Goal: Task Accomplishment & Management: Manage account settings

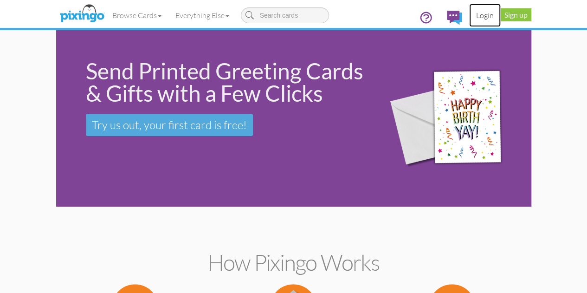
click at [501, 15] on link "Login" at bounding box center [485, 15] width 32 height 23
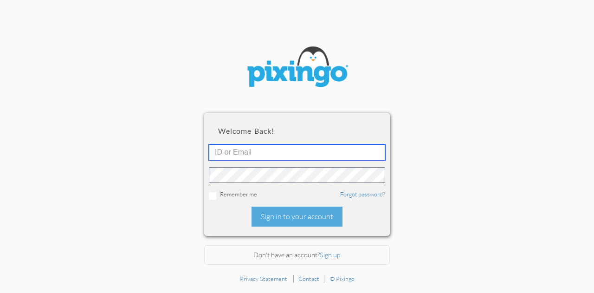
type input "[EMAIL_ADDRESS][DOMAIN_NAME]"
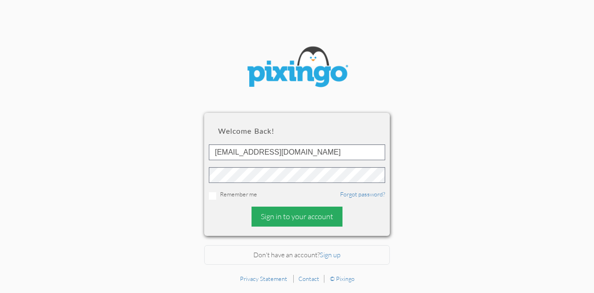
click at [309, 219] on div "Sign in to your account" at bounding box center [297, 217] width 91 height 20
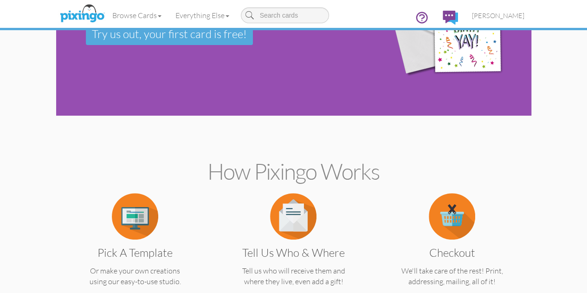
scroll to position [9, 0]
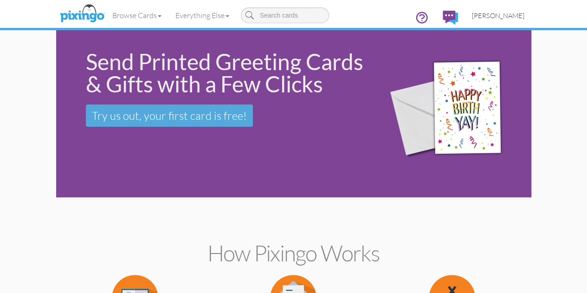
click at [525, 13] on span "[PERSON_NAME]" at bounding box center [498, 16] width 52 height 8
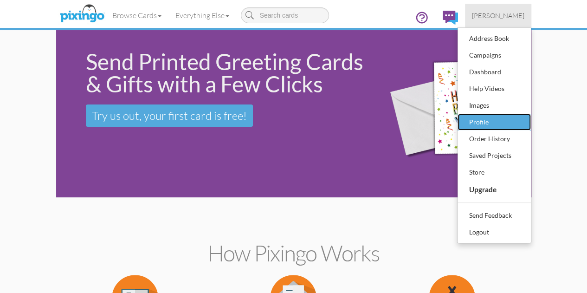
click at [522, 120] on div "Profile" at bounding box center [494, 122] width 55 height 14
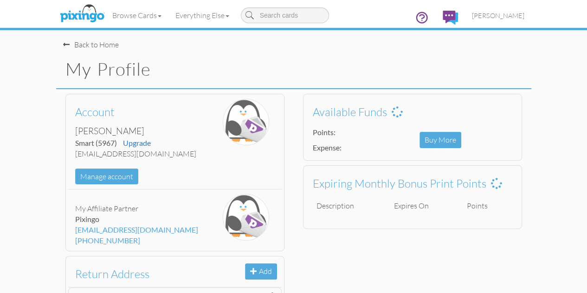
click at [327, 162] on div "Available Funds Points: Expense: Buy More Expiring Monthly Bonus Print Points D…" at bounding box center [413, 161] width 238 height 144
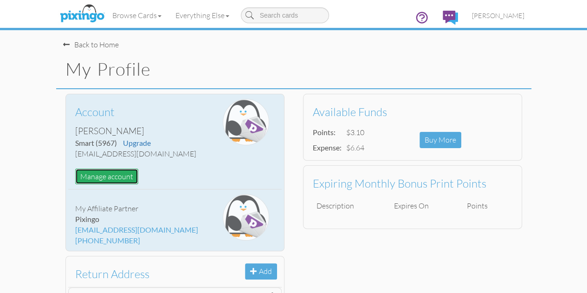
click at [75, 175] on button "Manage account" at bounding box center [106, 177] width 63 height 16
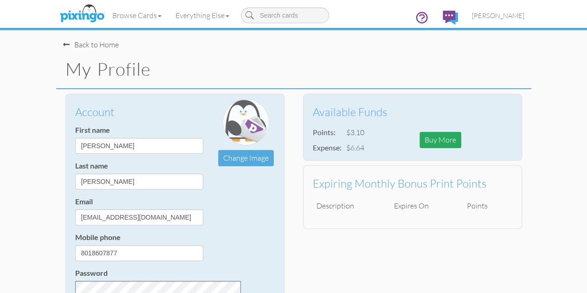
click at [461, 141] on div "Buy More" at bounding box center [441, 140] width 42 height 16
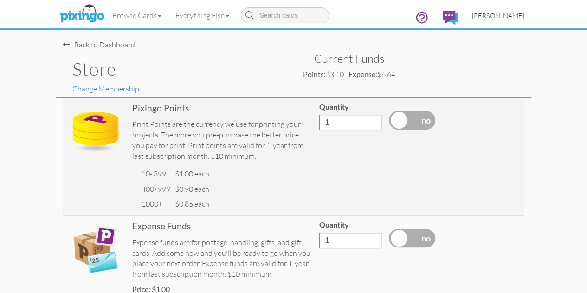
click at [525, 17] on span "[PERSON_NAME]" at bounding box center [498, 16] width 52 height 8
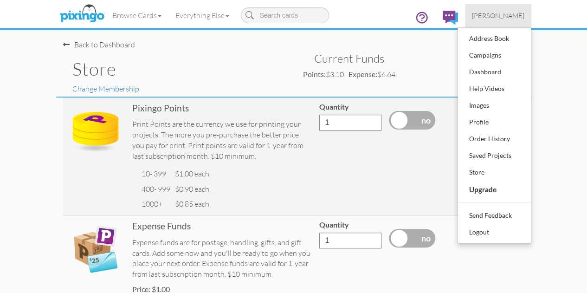
click at [468, 56] on div "Current Funds Points: $3.10 Expense: $6.64" at bounding box center [413, 66] width 238 height 32
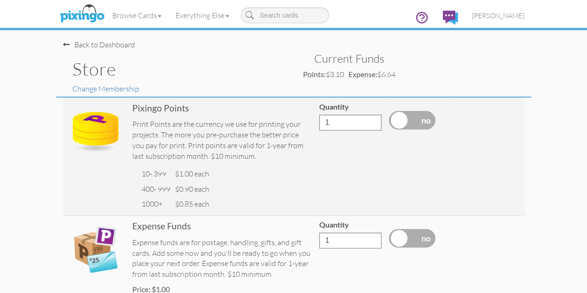
click at [63, 44] on div "Back to Dashboard" at bounding box center [99, 44] width 72 height 11
